Goal: Information Seeking & Learning: Learn about a topic

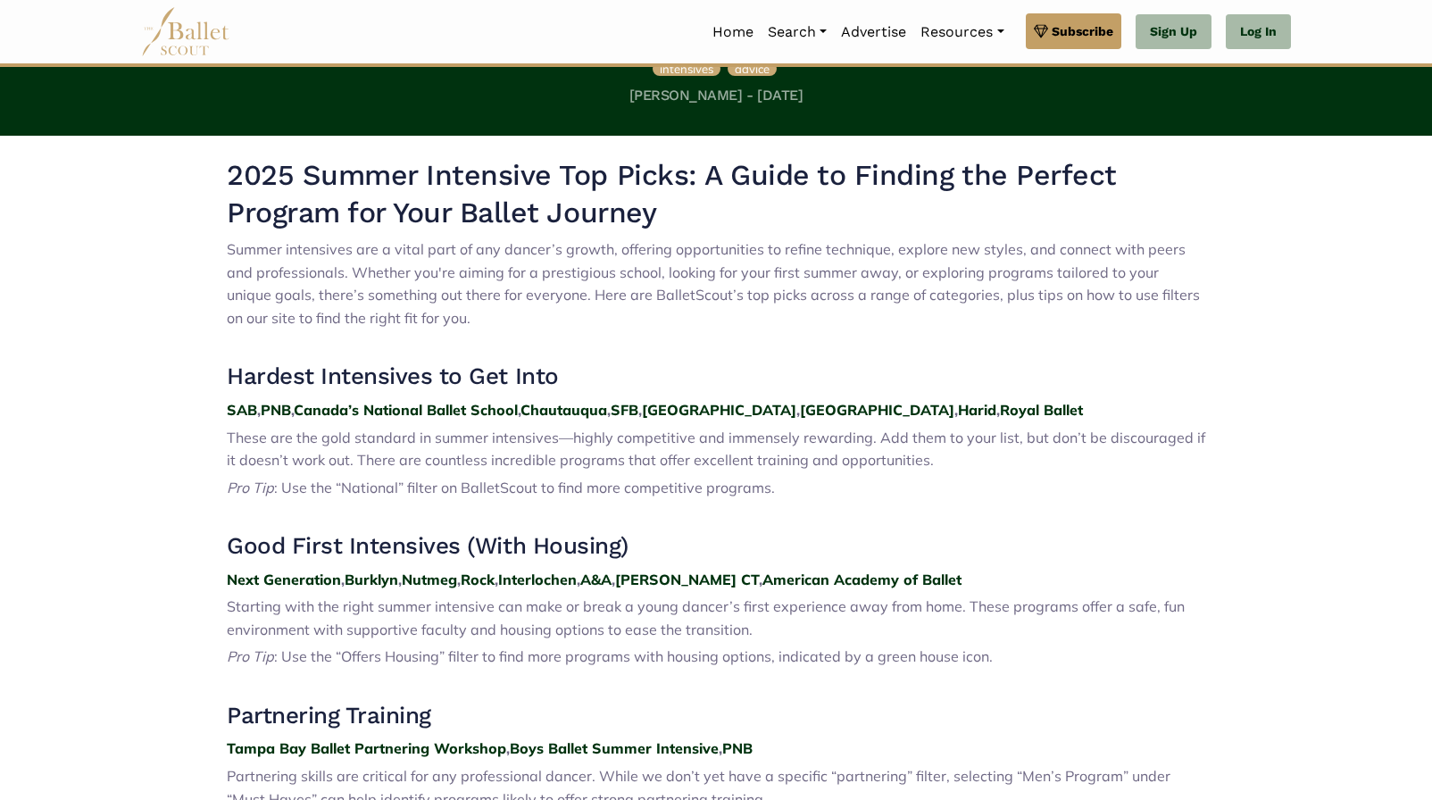
scroll to position [550, 0]
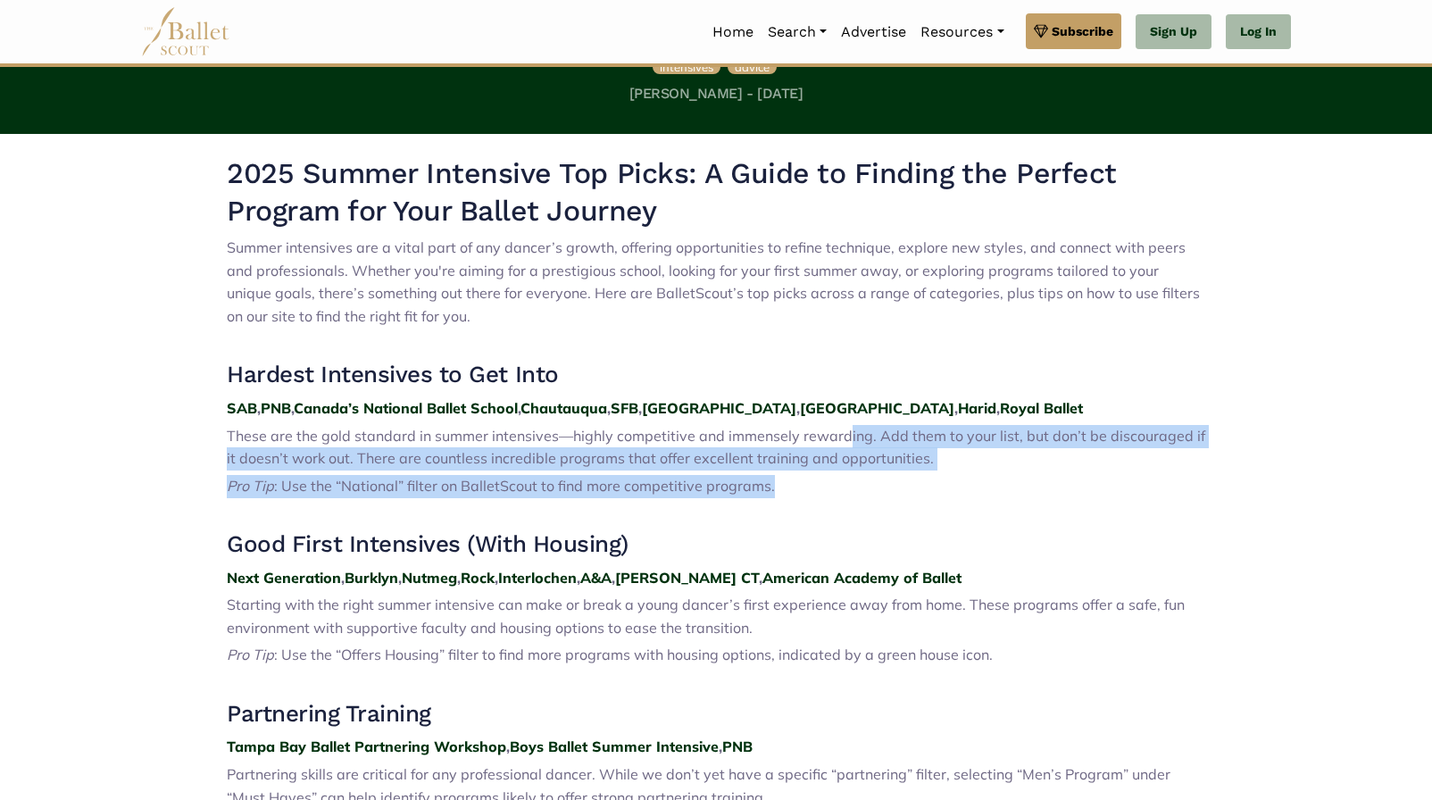
drag, startPoint x: 841, startPoint y: 440, endPoint x: 846, endPoint y: 483, distance: 43.2
click at [804, 496] on p "Pro Tip : Use the “National” filter on BalletScout to find more competitive pro…" at bounding box center [716, 486] width 979 height 23
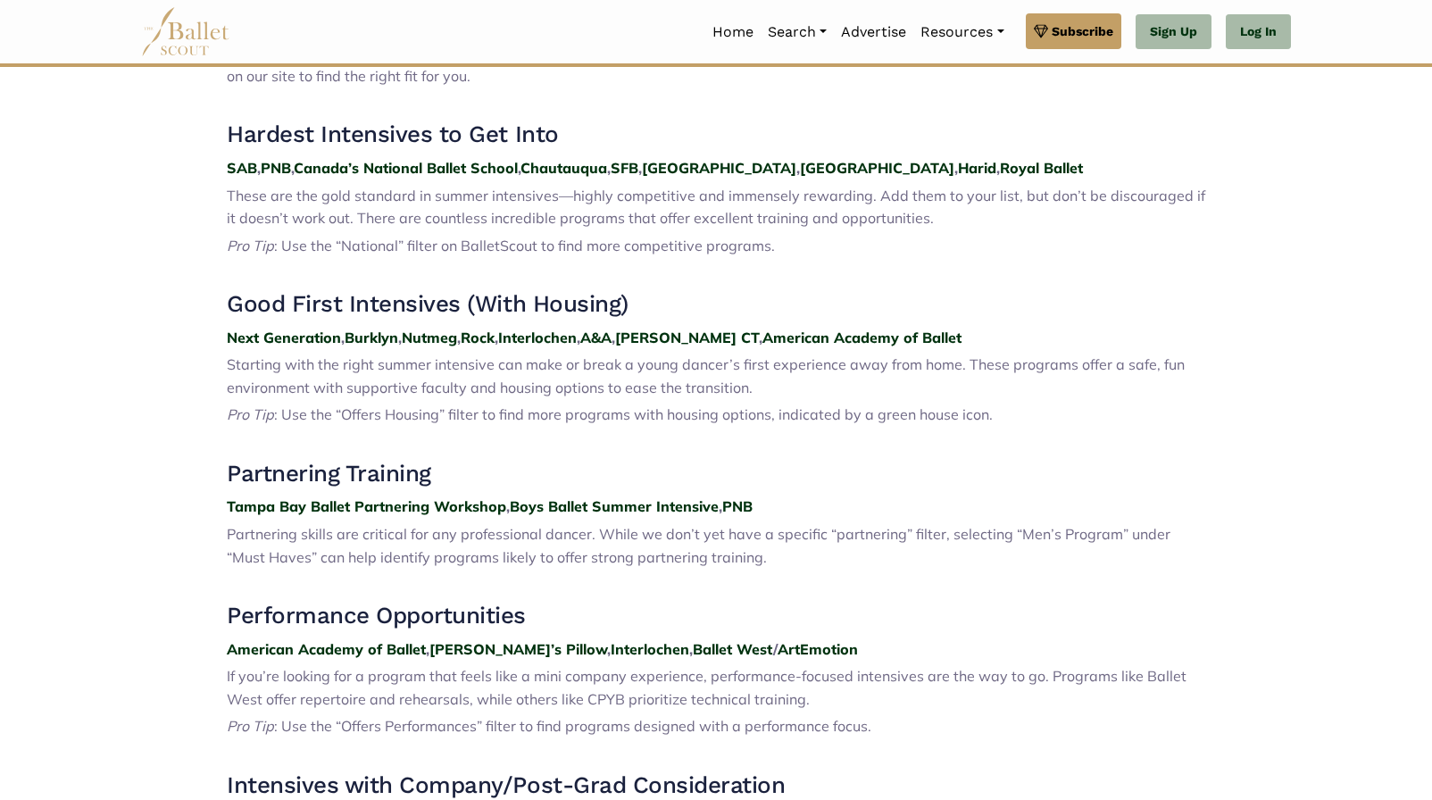
scroll to position [791, 0]
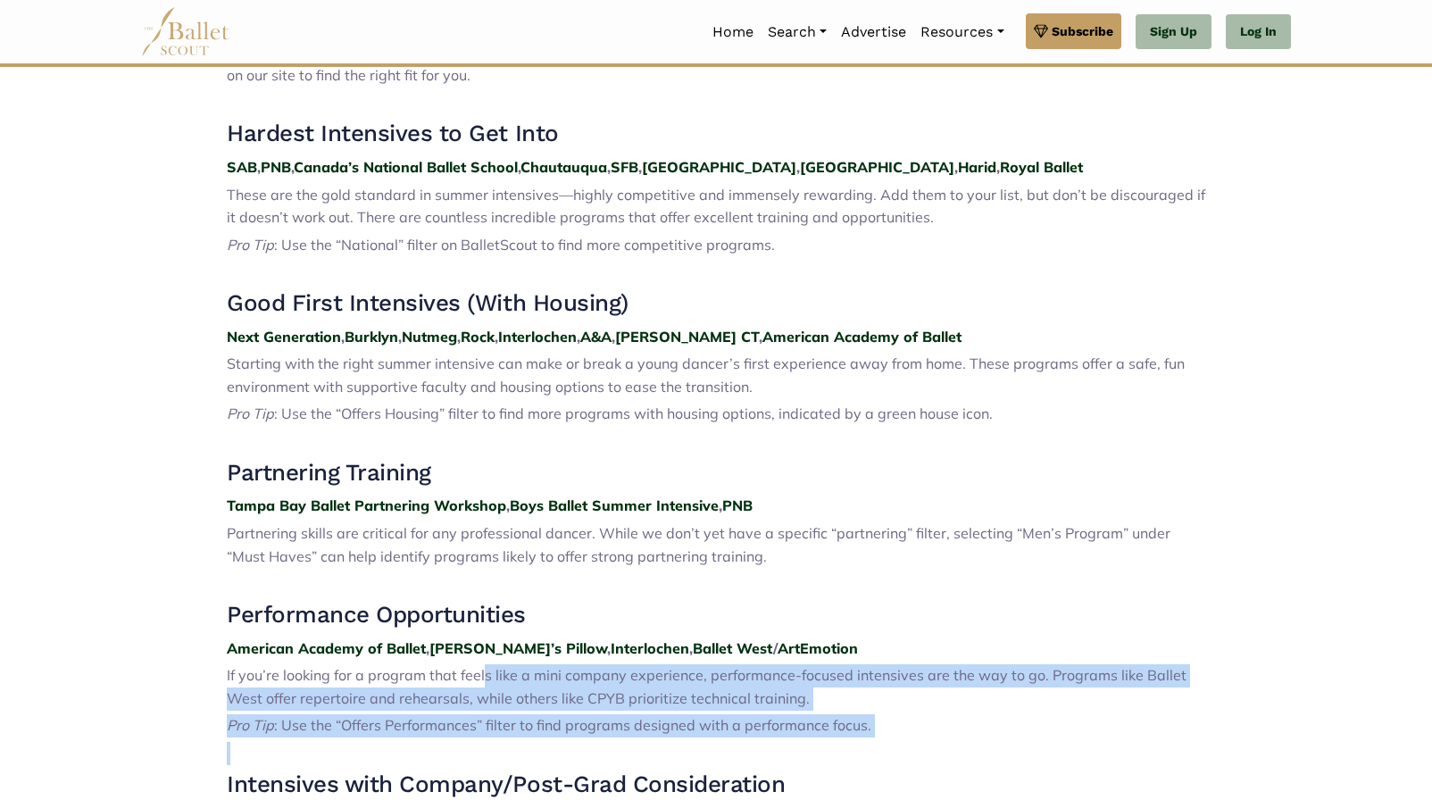
drag, startPoint x: 482, startPoint y: 683, endPoint x: 475, endPoint y: 761, distance: 78.0
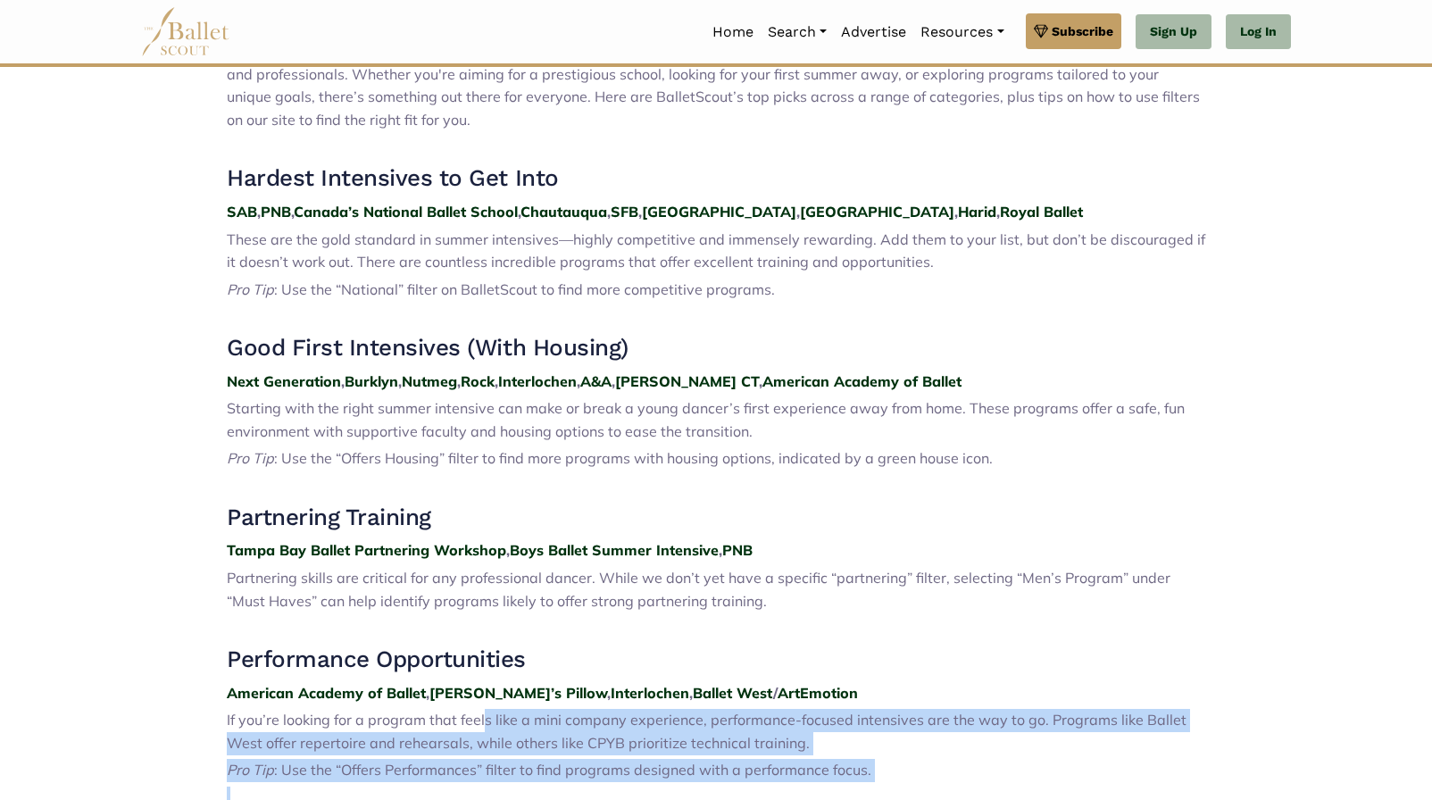
scroll to position [737, 0]
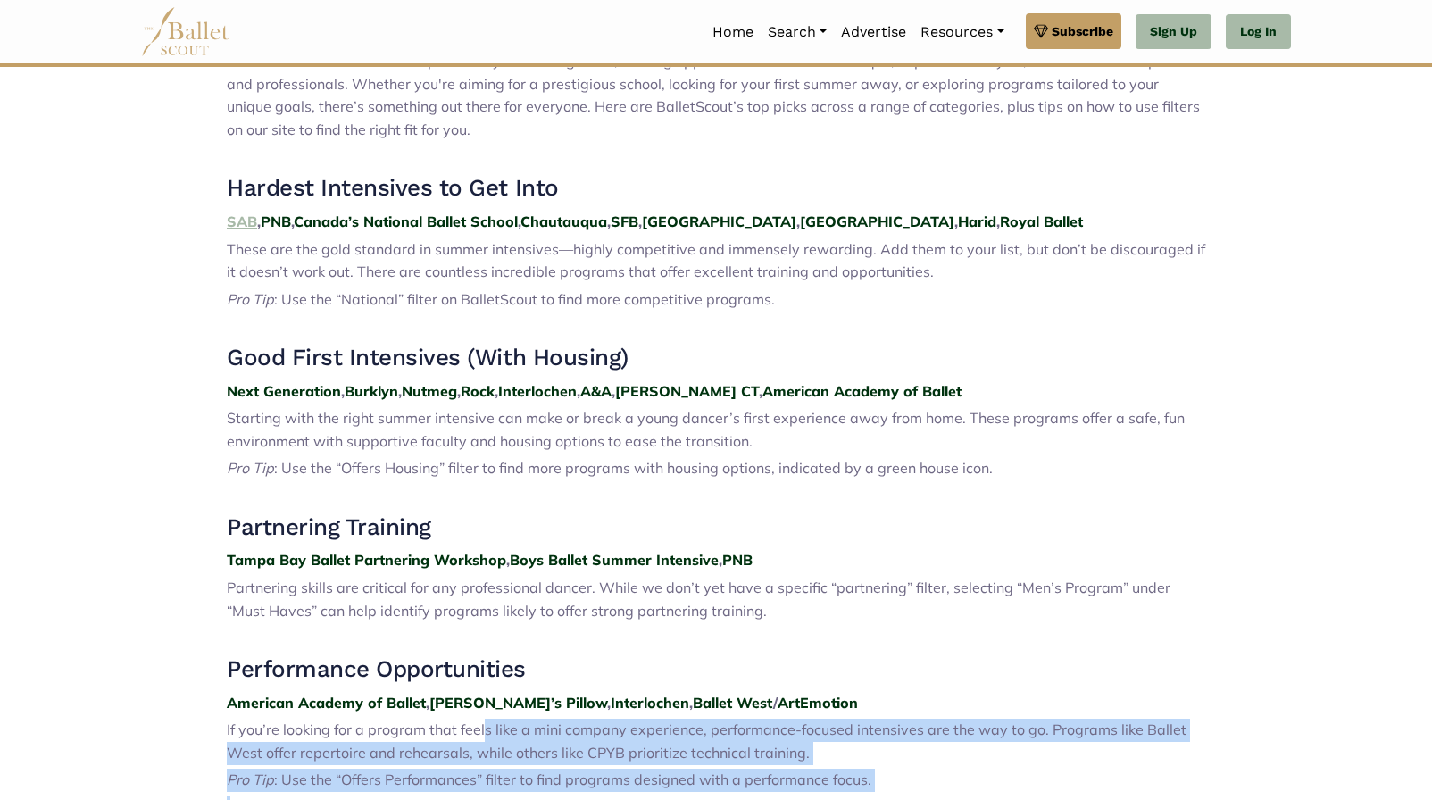
click at [238, 225] on strong "SAB" at bounding box center [242, 221] width 30 height 18
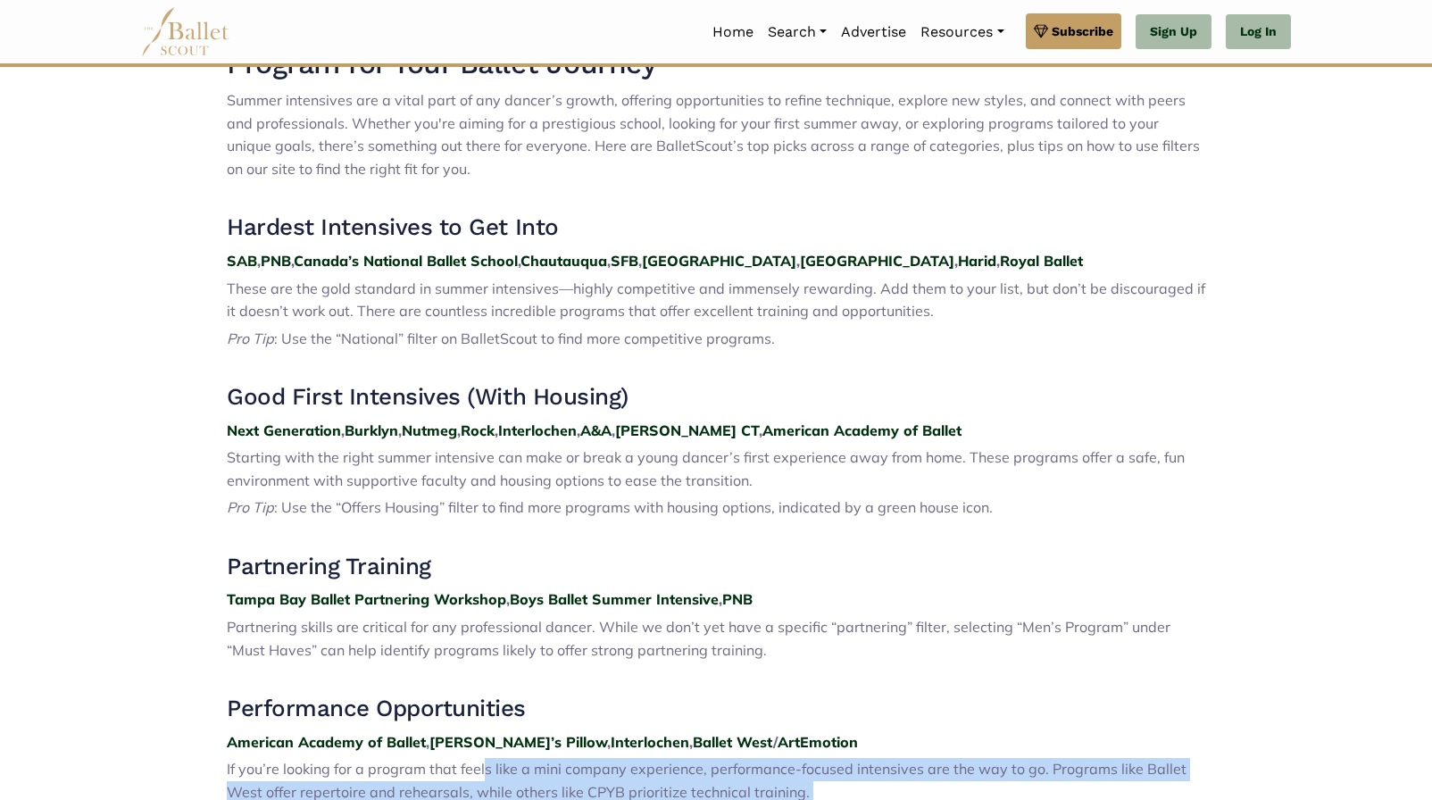
scroll to position [688, 0]
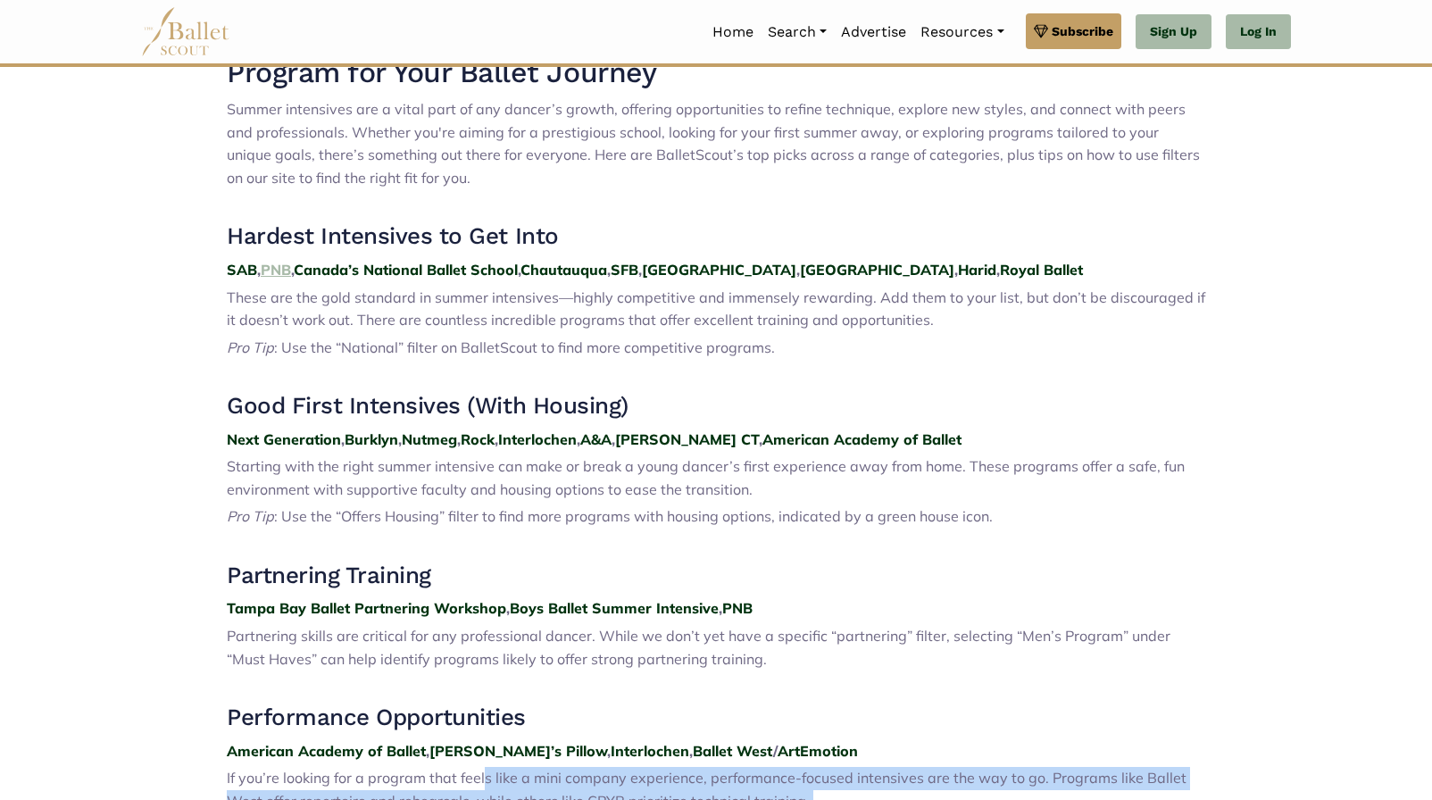
click at [283, 270] on strong "PNB" at bounding box center [276, 270] width 30 height 18
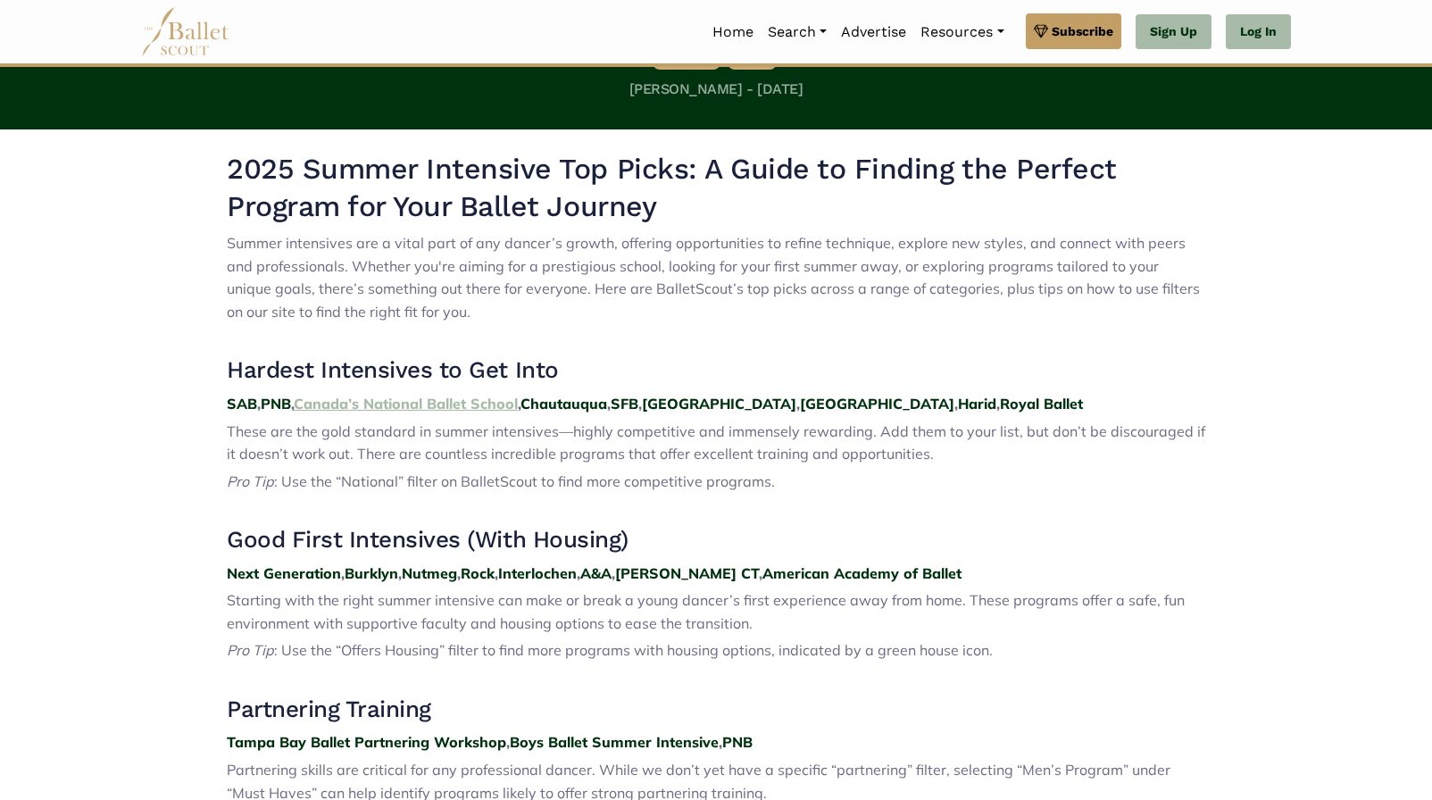
scroll to position [544, 0]
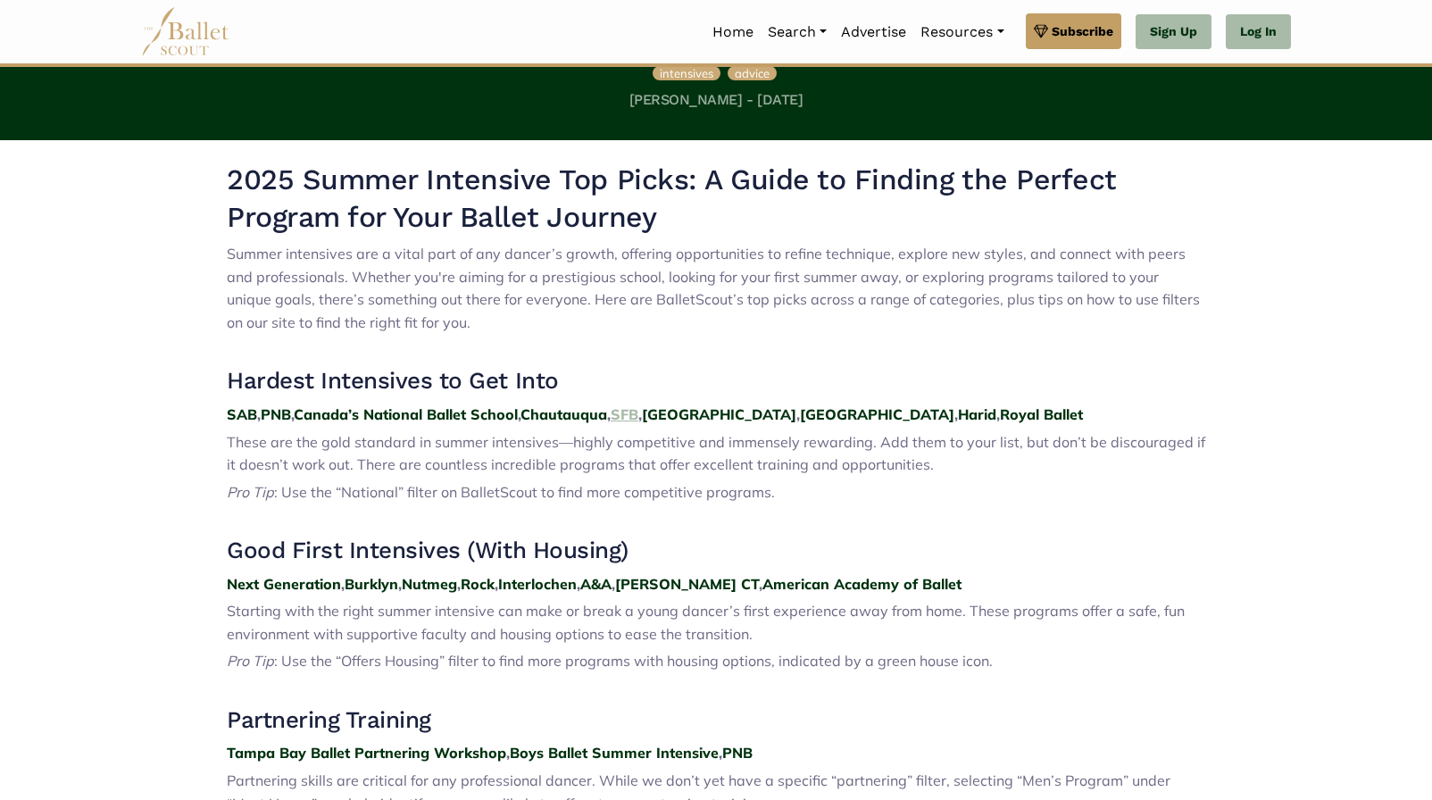
click at [638, 412] on strong "SFB" at bounding box center [625, 414] width 28 height 18
click at [450, 421] on strong "Canada’s National Ballet School" at bounding box center [406, 414] width 224 height 18
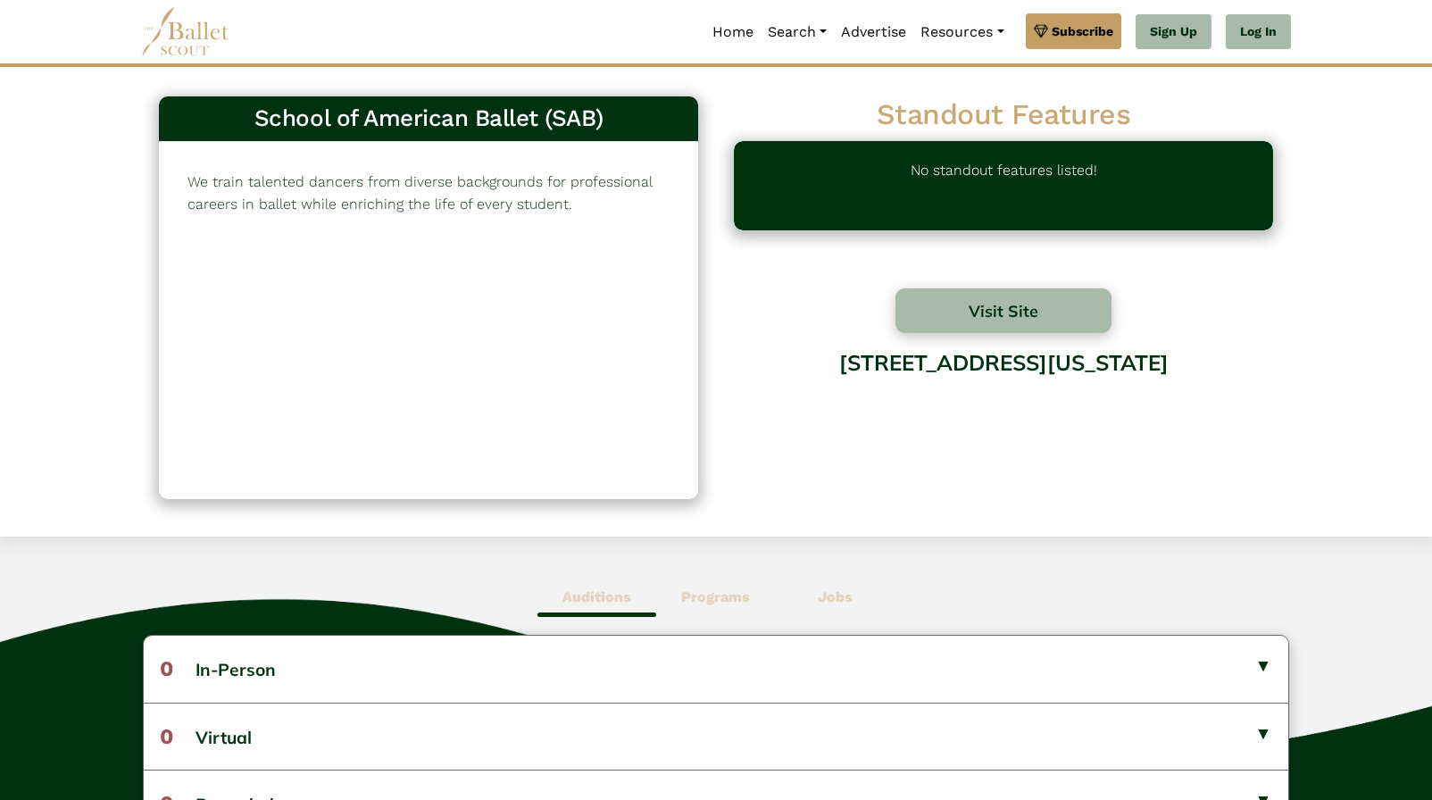
drag, startPoint x: 298, startPoint y: 184, endPoint x: 300, endPoint y: 218, distance: 34.0
click at [300, 218] on div "We train talented dancers from diverse backgrounds for professional careers in …" at bounding box center [428, 320] width 539 height 357
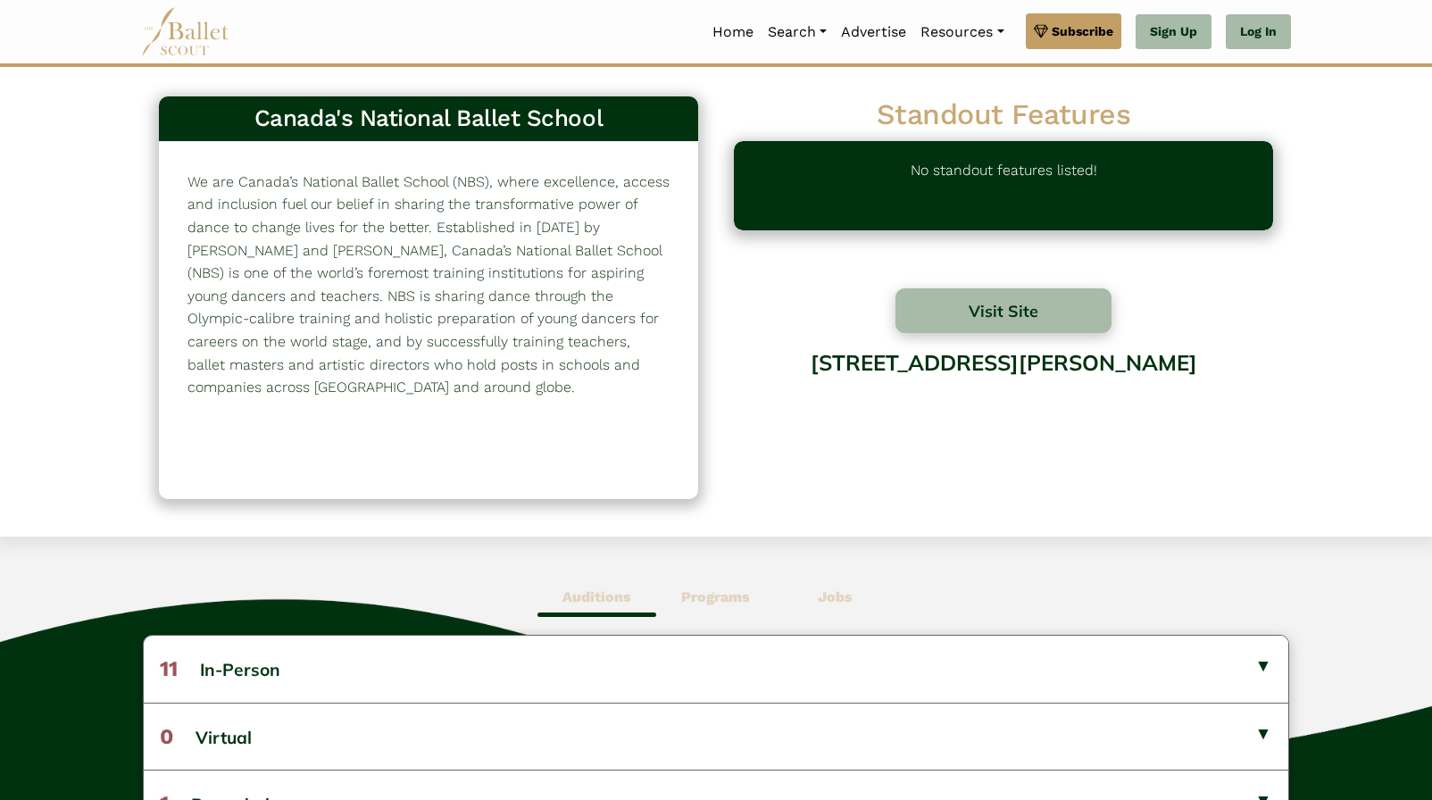
drag, startPoint x: 447, startPoint y: 186, endPoint x: 445, endPoint y: 387, distance: 200.9
click at [445, 387] on p "We are Canada’s National Ballet School (NBS), where excellence, access and incl…" at bounding box center [428, 285] width 482 height 229
